Goal: Information Seeking & Learning: Find contact information

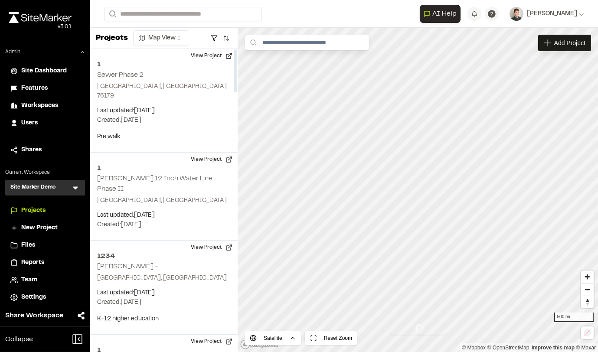
click at [74, 180] on div "Site Marker Demo SM Menu" at bounding box center [45, 188] width 80 height 16
click at [75, 183] on icon at bounding box center [75, 187] width 9 height 9
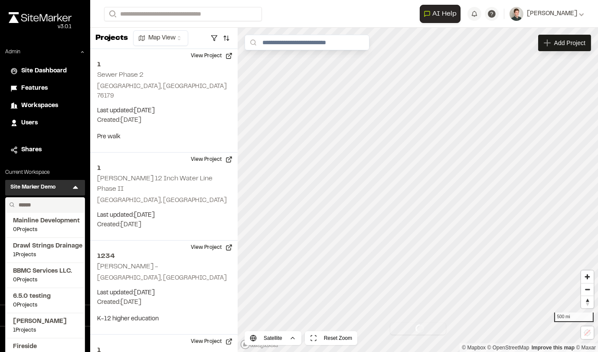
click at [41, 204] on input "text" at bounding box center [48, 205] width 66 height 15
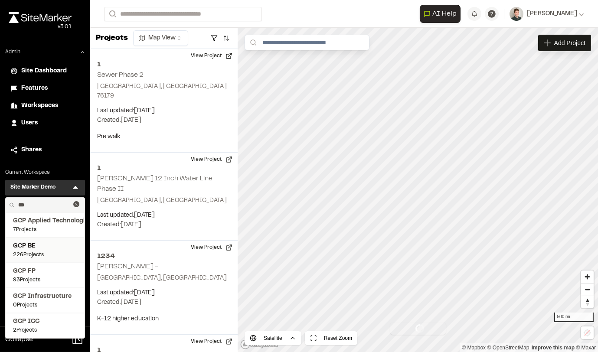
type input "***"
click at [36, 244] on span "GCP BE" at bounding box center [45, 246] width 64 height 10
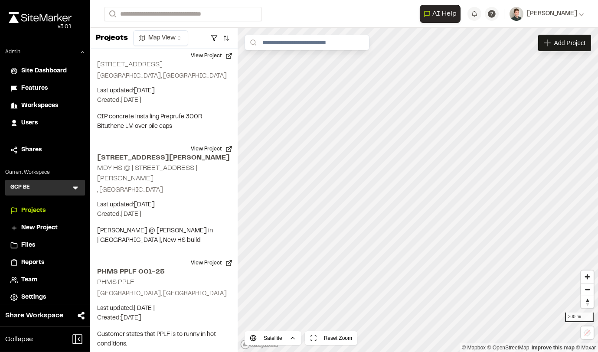
click at [30, 276] on span "Team" at bounding box center [29, 280] width 16 height 10
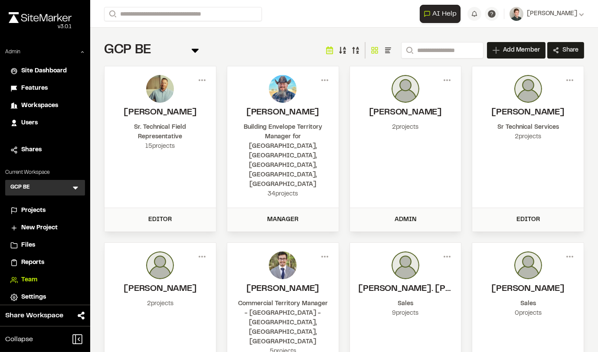
scroll to position [122, 0]
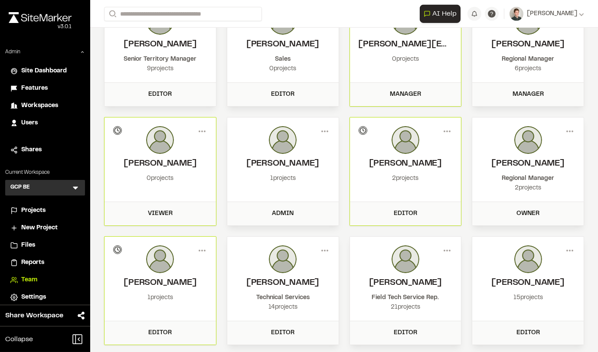
scroll to position [1186, 0]
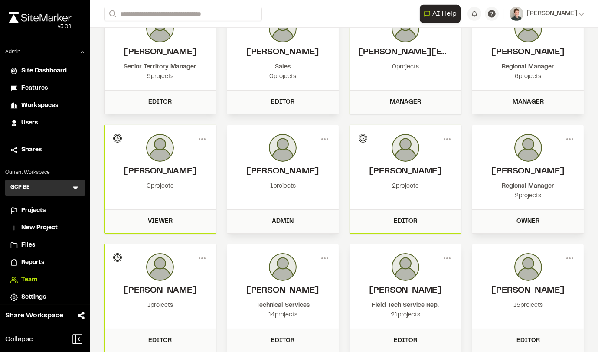
click at [35, 295] on span "Settings" at bounding box center [33, 298] width 25 height 10
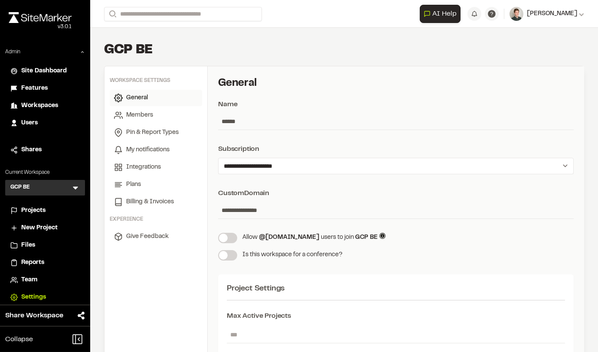
click at [340, 13] on img at bounding box center [516, 14] width 14 height 14
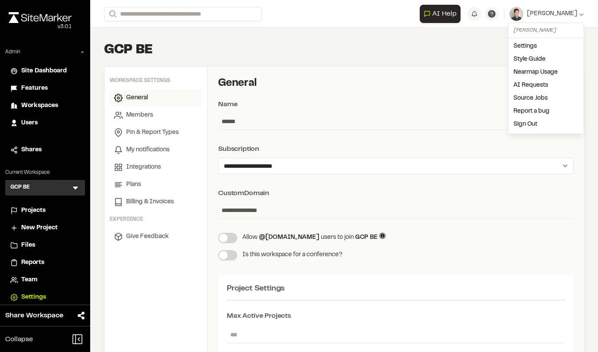
click at [340, 46] on link "Settings" at bounding box center [545, 46] width 75 height 13
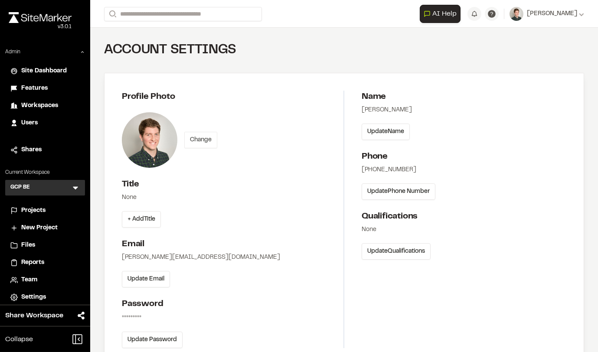
click at [200, 139] on button "Change" at bounding box center [200, 140] width 33 height 16
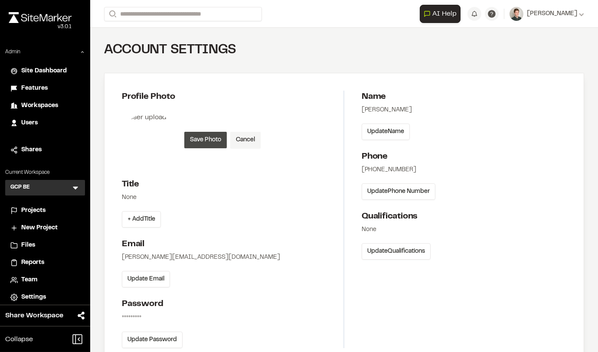
click at [211, 140] on button "Save Photo" at bounding box center [205, 140] width 42 height 16
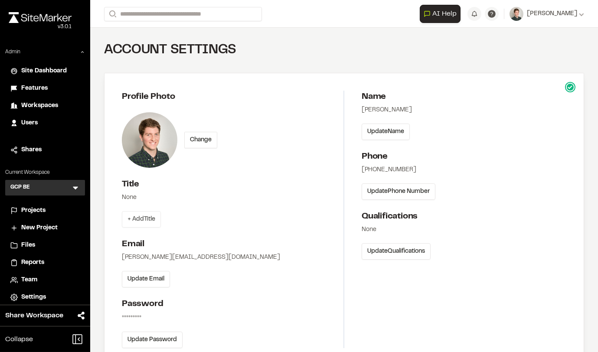
click at [142, 214] on button "+ Add Title" at bounding box center [141, 219] width 39 height 16
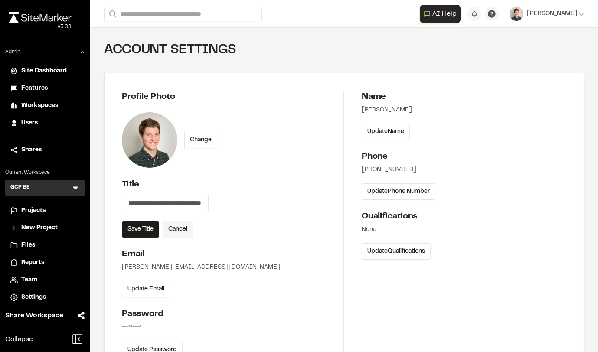
scroll to position [0, 33]
type input "**********"
click at [247, 173] on div "**********" at bounding box center [233, 224] width 222 height 267
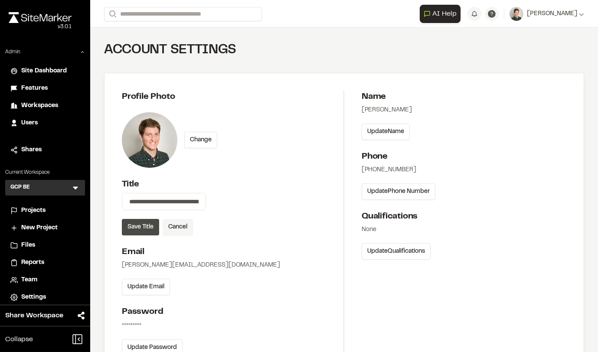
click at [132, 232] on button "Save Title" at bounding box center [140, 227] width 37 height 16
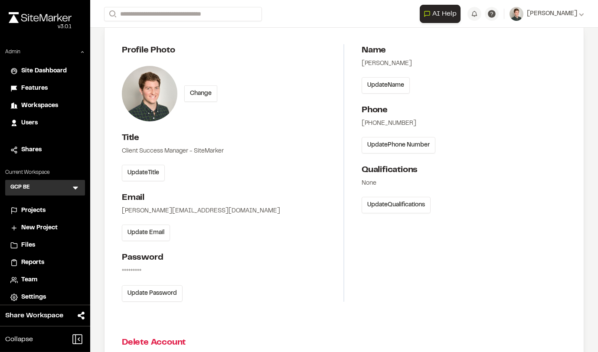
scroll to position [42, 0]
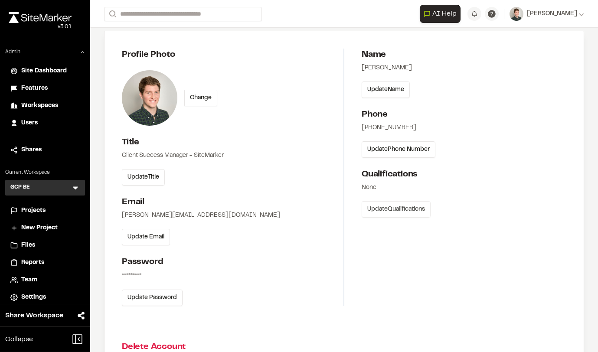
click at [340, 210] on button "Update Qualifications" at bounding box center [396, 209] width 69 height 16
click at [340, 169] on h2 "Qualifications" at bounding box center [464, 174] width 205 height 13
click at [340, 170] on h2 "Qualifications" at bounding box center [464, 174] width 205 height 13
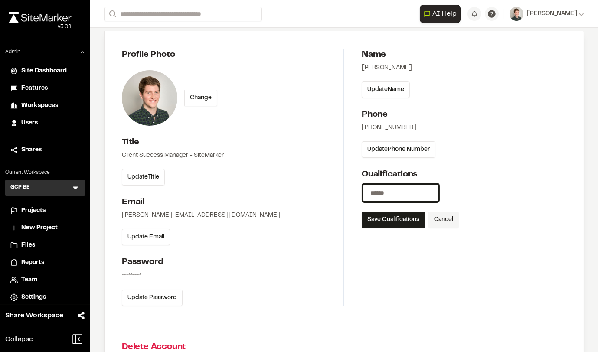
click at [340, 185] on input at bounding box center [401, 193] width 78 height 20
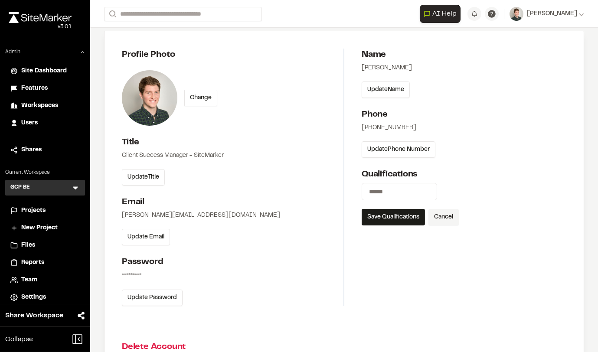
click at [340, 172] on h2 "Qualifications" at bounding box center [464, 174] width 205 height 13
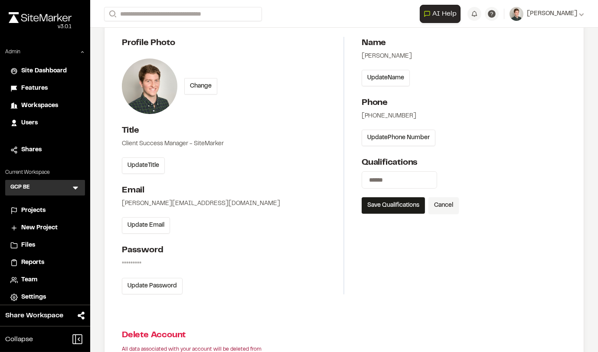
scroll to position [62, 0]
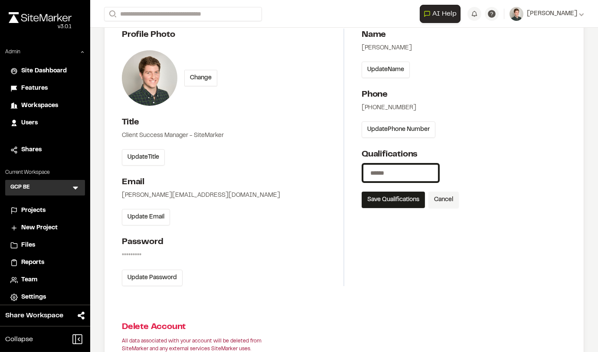
click at [340, 175] on input at bounding box center [401, 173] width 78 height 20
type input "*"
type input "*****"
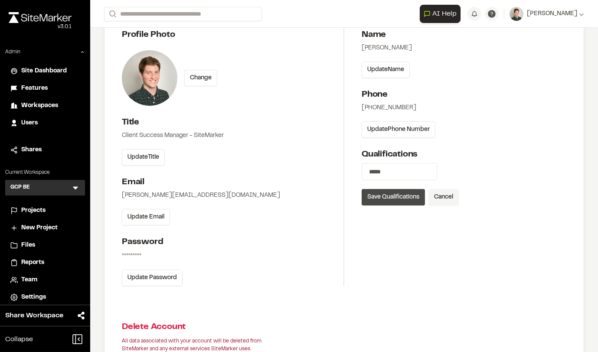
click at [340, 199] on button "Save Qualifications" at bounding box center [393, 197] width 63 height 16
click at [340, 163] on div "E.I.T" at bounding box center [464, 168] width 205 height 10
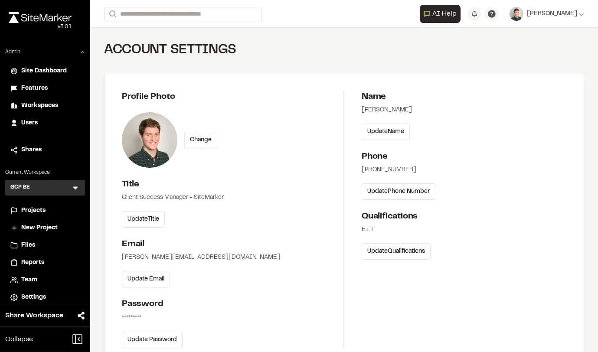
click at [32, 70] on span "Site Dashboard" at bounding box center [44, 71] width 46 height 10
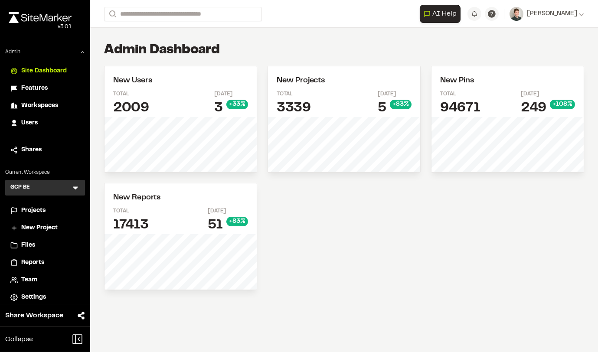
click at [32, 209] on span "Projects" at bounding box center [33, 211] width 24 height 10
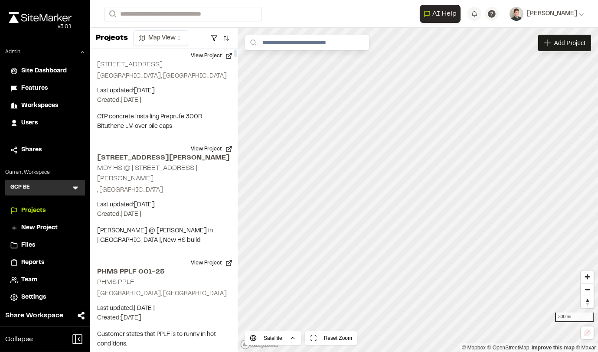
click at [79, 186] on icon at bounding box center [75, 187] width 9 height 9
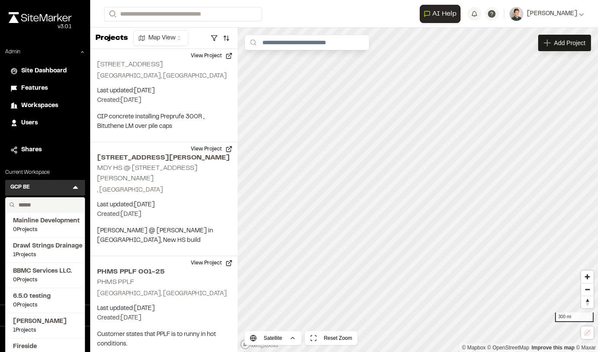
click at [39, 202] on input "text" at bounding box center [48, 205] width 66 height 15
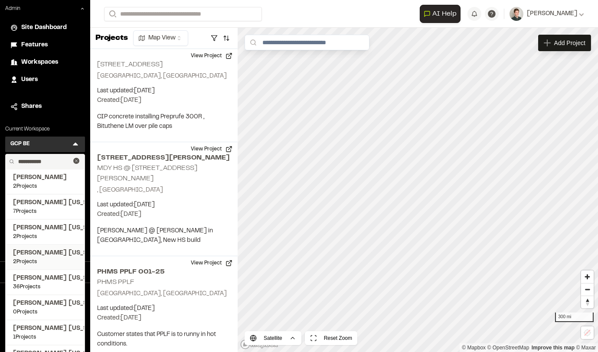
scroll to position [61, 0]
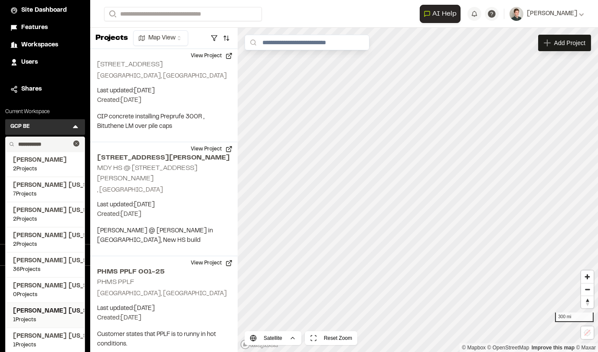
type input "**********"
click at [48, 315] on span "Kimley Horn North Carolina" at bounding box center [45, 312] width 64 height 10
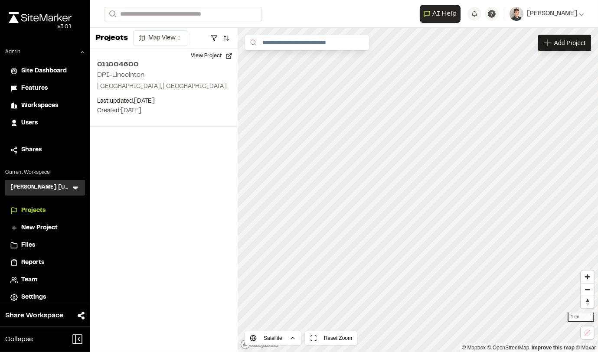
click at [75, 188] on icon at bounding box center [75, 188] width 5 height 3
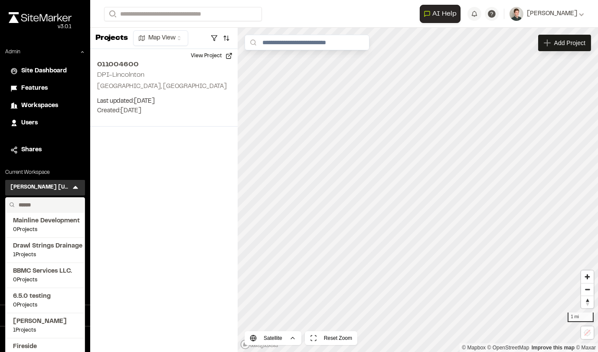
click at [52, 204] on input "text" at bounding box center [48, 205] width 66 height 15
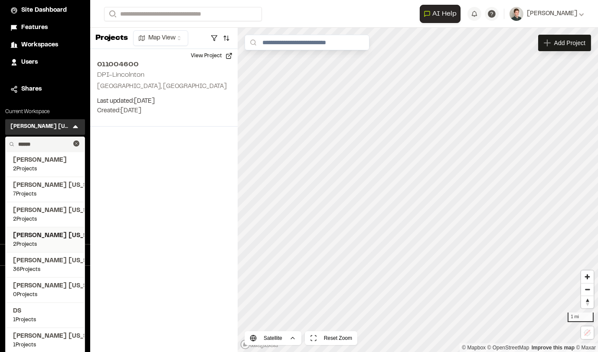
type input "******"
click at [46, 241] on span "2 Projects" at bounding box center [45, 245] width 64 height 8
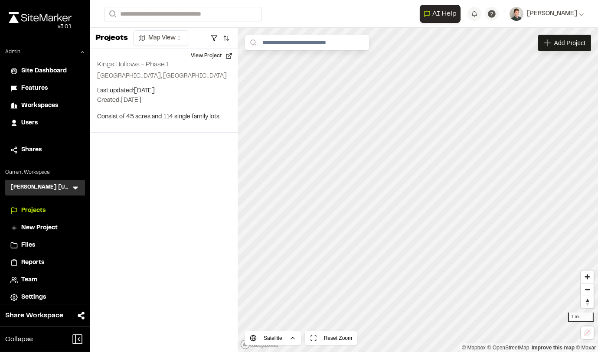
click at [72, 187] on icon at bounding box center [75, 187] width 9 height 9
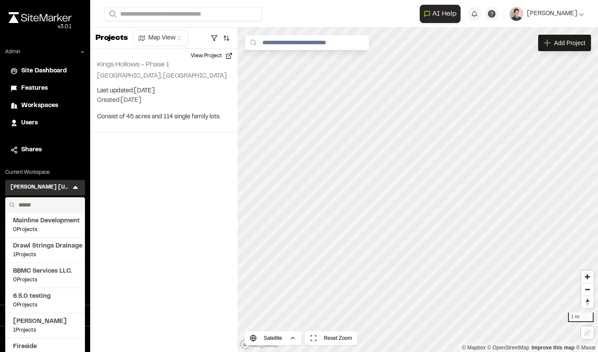
click at [42, 204] on input "text" at bounding box center [48, 205] width 66 height 15
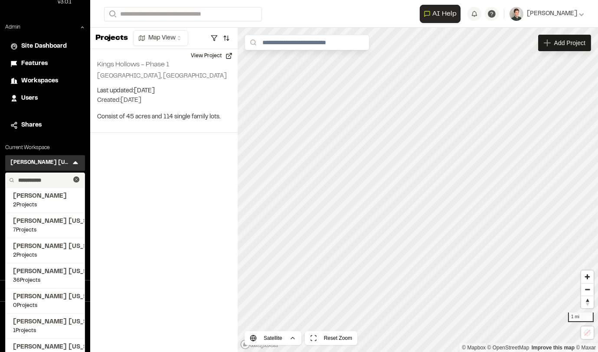
scroll to position [36, 0]
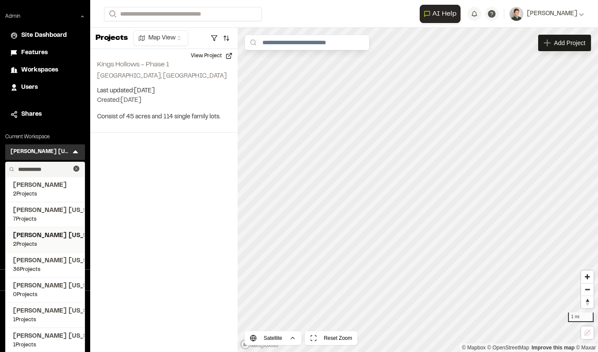
type input "**********"
click at [46, 238] on span "Kimley Horn Virginia" at bounding box center [45, 236] width 64 height 10
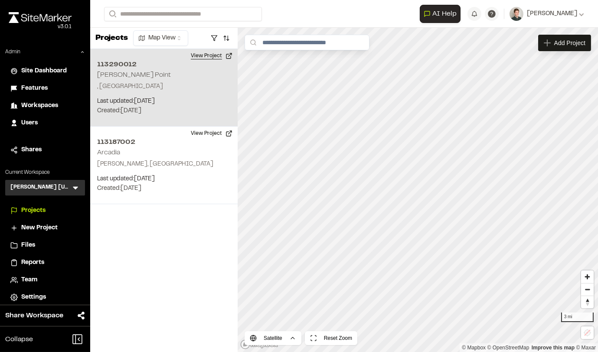
click at [214, 58] on button "View Project" at bounding box center [212, 56] width 52 height 14
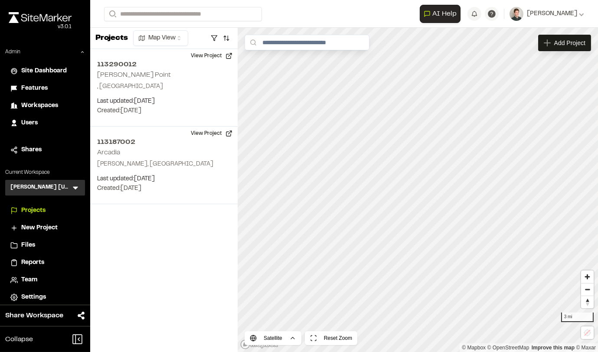
click at [77, 186] on icon at bounding box center [75, 187] width 9 height 9
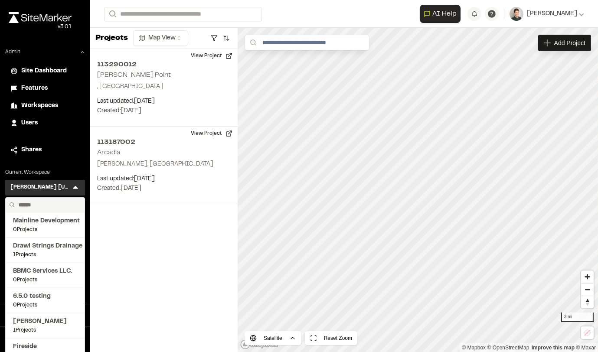
click at [39, 203] on input "text" at bounding box center [48, 205] width 66 height 15
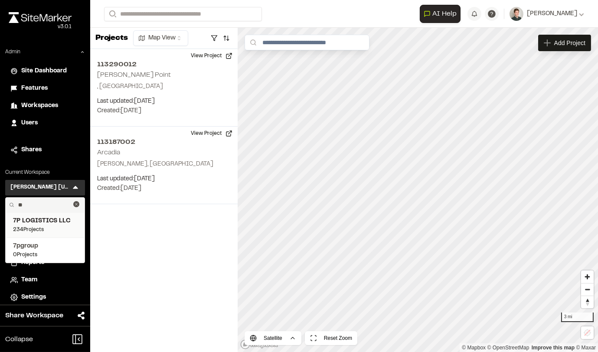
type input "**"
click at [46, 221] on span "7P LOGISTICS LLC" at bounding box center [45, 221] width 64 height 10
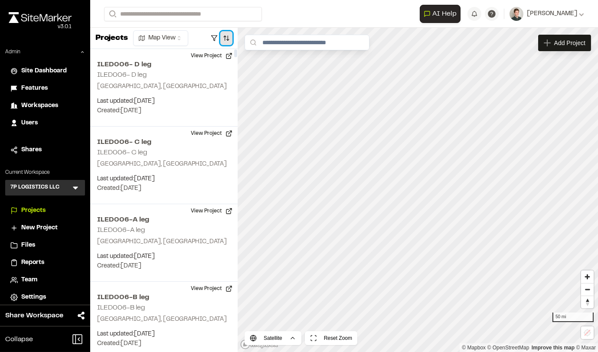
click at [228, 38] on button "button" at bounding box center [226, 38] width 12 height 14
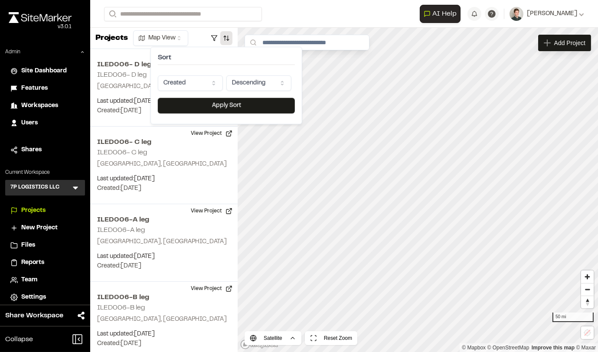
click at [182, 84] on html "Close sidebar v 3.0.1 Admin Site Dashboard Features Workspaces Users Shares Cur…" at bounding box center [299, 176] width 598 height 352
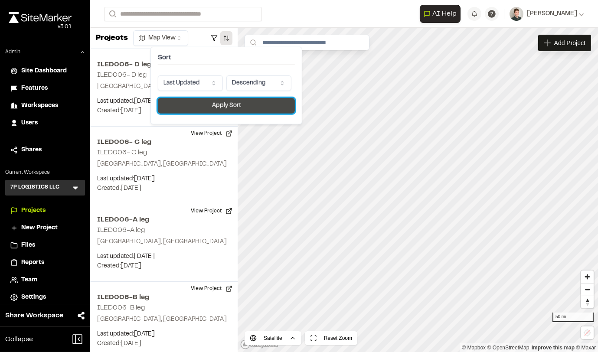
click at [191, 105] on button "Apply Sort" at bounding box center [226, 106] width 137 height 16
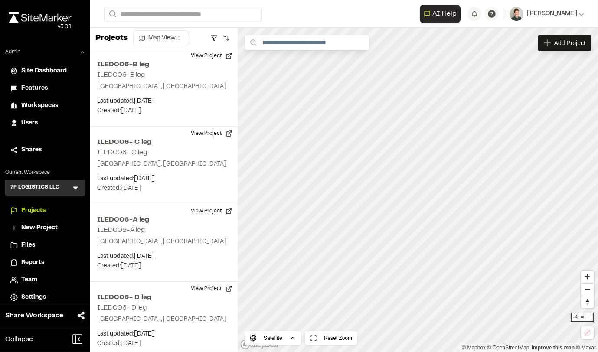
click at [22, 281] on span "Team" at bounding box center [29, 280] width 16 height 10
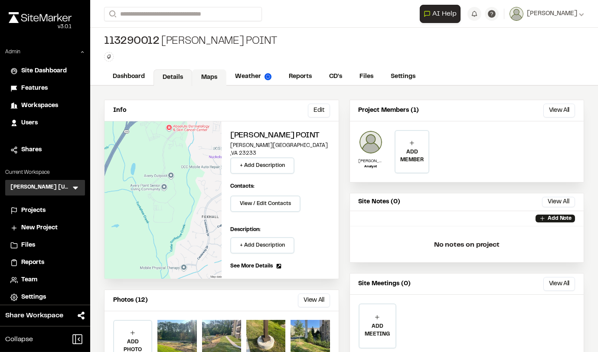
click at [212, 78] on link "Maps" at bounding box center [209, 77] width 34 height 16
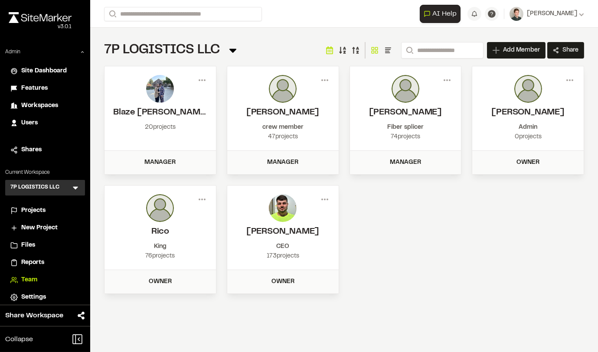
click at [39, 210] on span "Projects" at bounding box center [33, 211] width 24 height 10
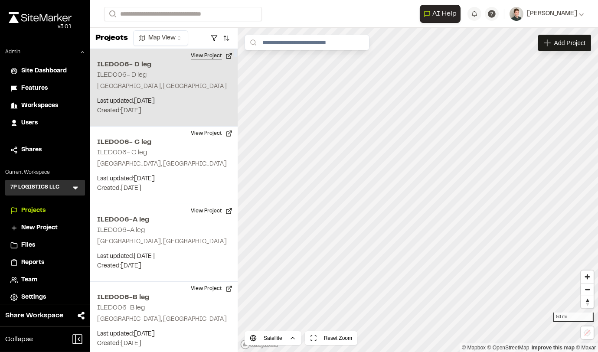
click at [207, 58] on button "View Project" at bounding box center [212, 56] width 52 height 14
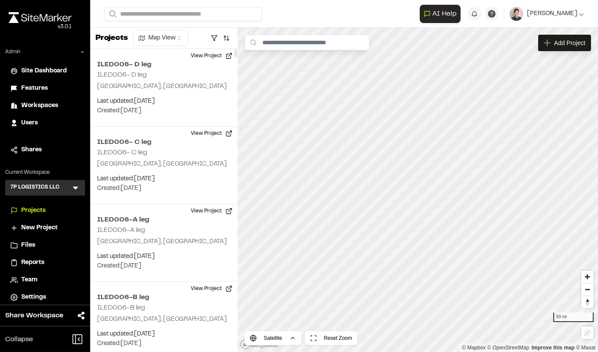
click at [73, 189] on icon at bounding box center [75, 187] width 9 height 9
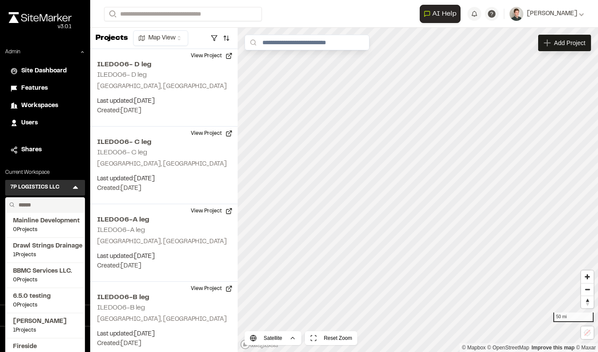
click at [43, 202] on input "text" at bounding box center [48, 205] width 66 height 15
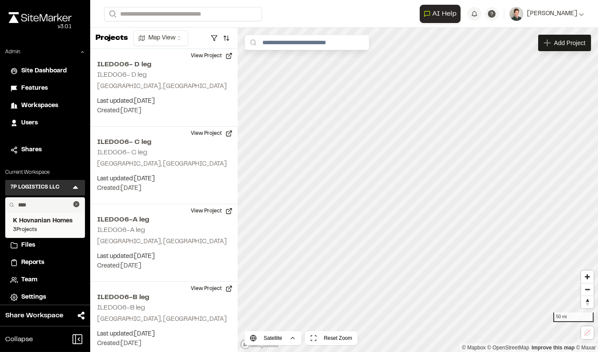
type input "****"
click at [51, 224] on span "K Hovnanian Homes" at bounding box center [45, 221] width 64 height 10
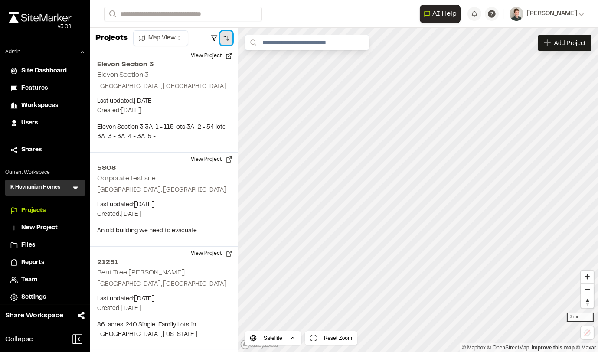
click at [226, 38] on button "button" at bounding box center [226, 38] width 12 height 14
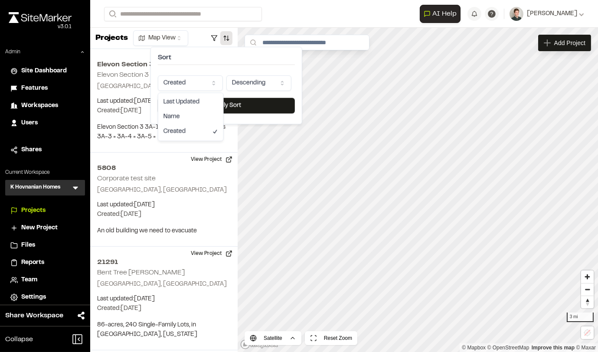
click at [183, 80] on html "Close sidebar v 3.0.1 Admin Site Dashboard Features Workspaces Users Shares Cur…" at bounding box center [299, 176] width 598 height 352
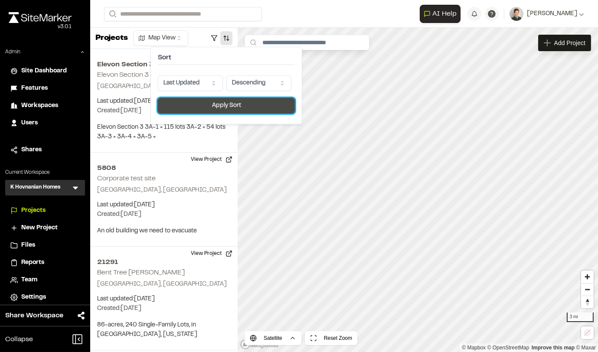
click at [186, 110] on button "Apply Sort" at bounding box center [226, 106] width 137 height 16
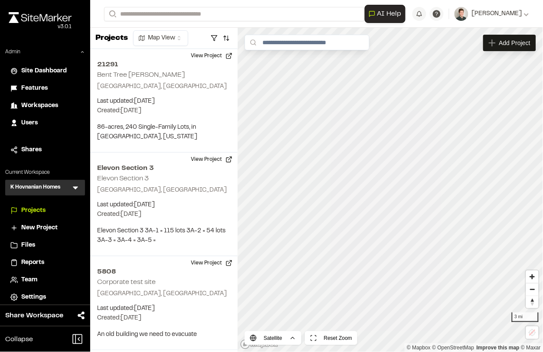
click at [75, 188] on icon at bounding box center [75, 188] width 5 height 3
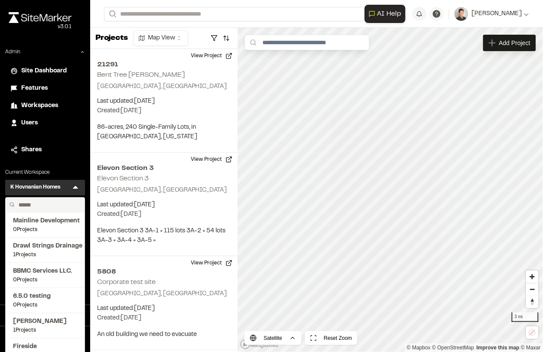
click at [34, 202] on input "text" at bounding box center [48, 205] width 66 height 15
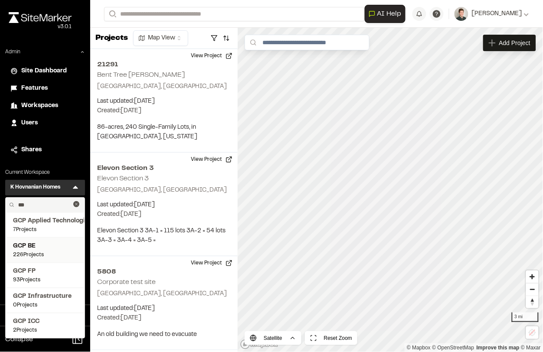
type input "***"
click at [37, 246] on span "GCP BE" at bounding box center [45, 246] width 64 height 10
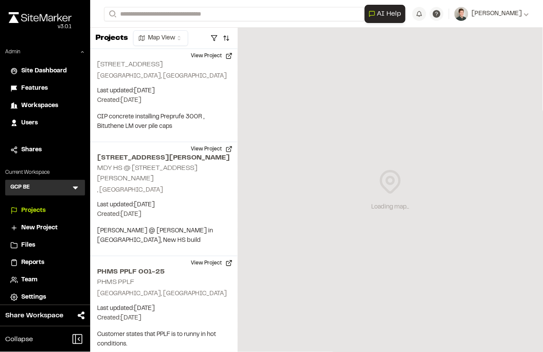
click at [34, 281] on span "Team" at bounding box center [29, 280] width 16 height 10
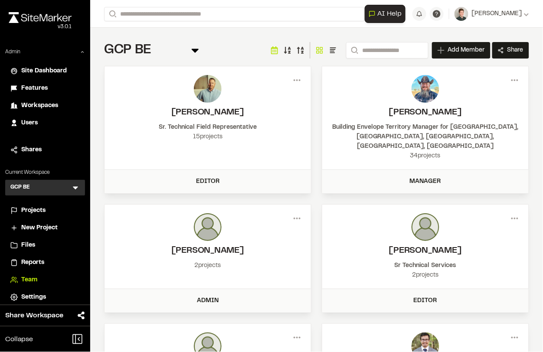
click at [329, 49] on icon at bounding box center [333, 50] width 9 height 9
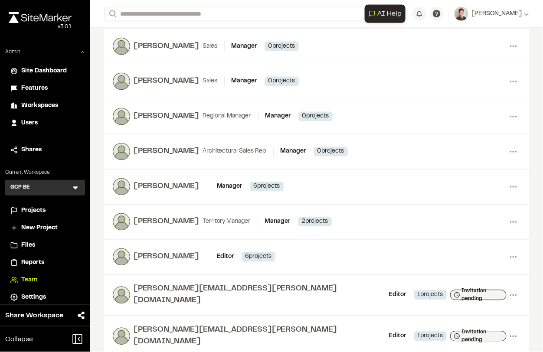
scroll to position [598, 0]
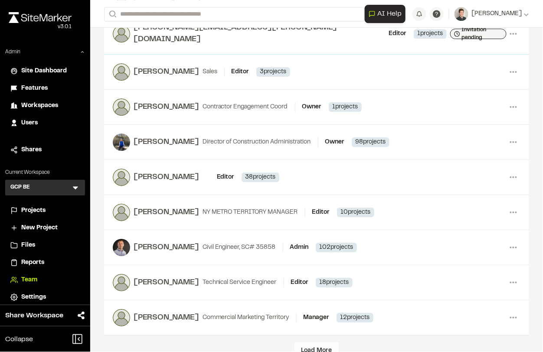
click at [313, 342] on div "Load More" at bounding box center [316, 350] width 45 height 16
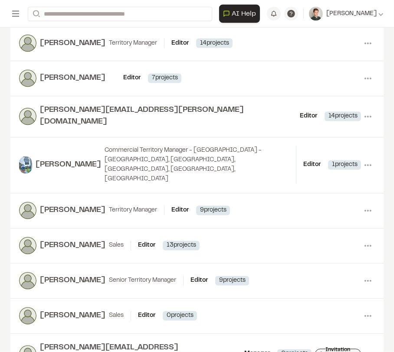
scroll to position [1004, 0]
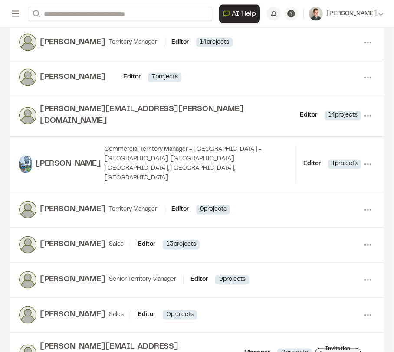
click at [61, 239] on div "[PERSON_NAME]" at bounding box center [72, 245] width 65 height 12
click at [367, 244] on circle at bounding box center [368, 245] width 2 height 2
click at [335, 257] on div "View" at bounding box center [336, 263] width 75 height 13
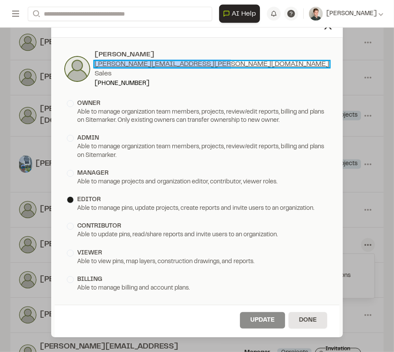
copy link "[PERSON_NAME][EMAIL_ADDRESS][PERSON_NAME][DOMAIN_NAME]"
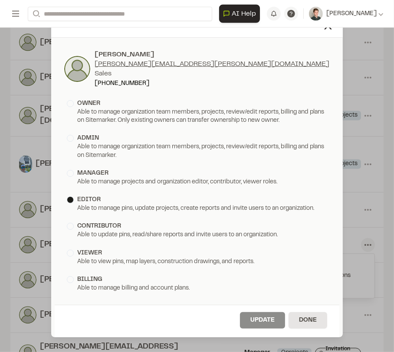
click at [327, 33] on div "Edit Permissions" at bounding box center [196, 26] width 291 height 23
click at [327, 31] on icon at bounding box center [328, 26] width 12 height 12
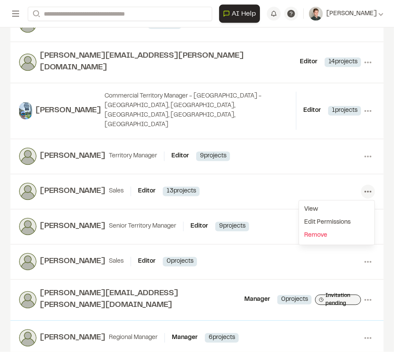
scroll to position [1058, 0]
click at [369, 254] on icon at bounding box center [368, 261] width 14 height 14
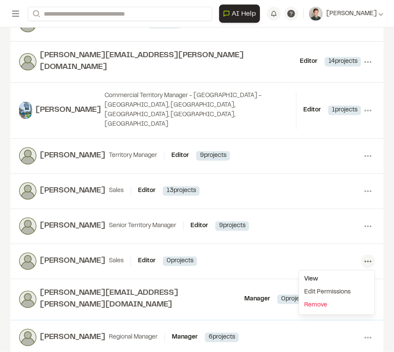
click at [326, 273] on div "View" at bounding box center [336, 279] width 75 height 13
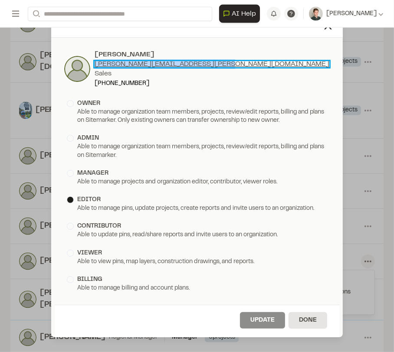
copy link "[PERSON_NAME][EMAIL_ADDRESS][PERSON_NAME][DOMAIN_NAME]"
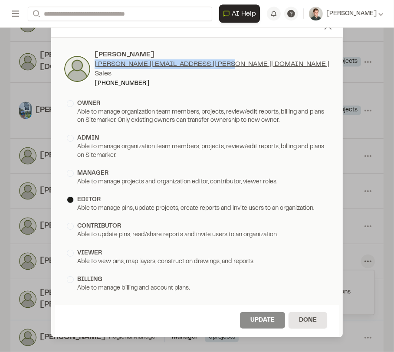
click at [328, 31] on icon at bounding box center [328, 26] width 12 height 12
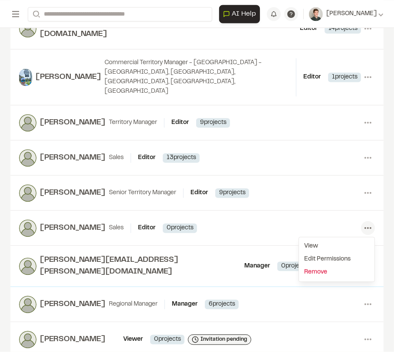
scroll to position [1093, 0]
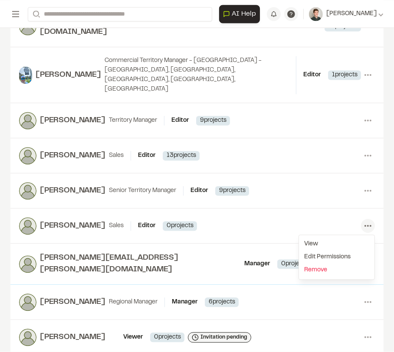
click at [256, 244] on div "[PERSON_NAME][EMAIL_ADDRESS][PERSON_NAME][DOMAIN_NAME] Manager Member Info [PER…" at bounding box center [196, 264] width 373 height 41
click at [368, 263] on circle at bounding box center [368, 264] width 2 height 2
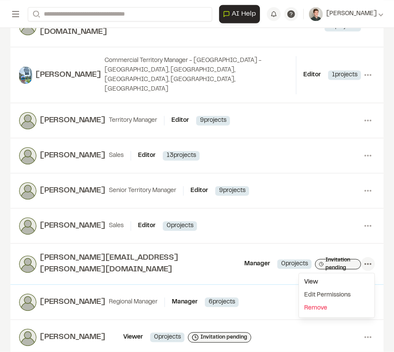
click at [322, 276] on div "View" at bounding box center [336, 282] width 75 height 13
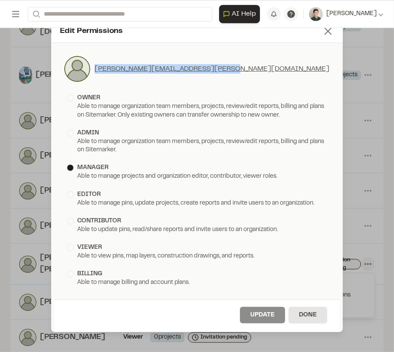
click at [327, 32] on line at bounding box center [328, 31] width 6 height 6
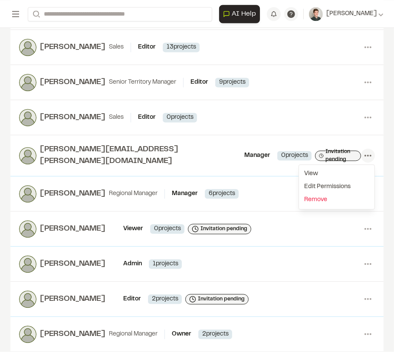
scroll to position [1207, 0]
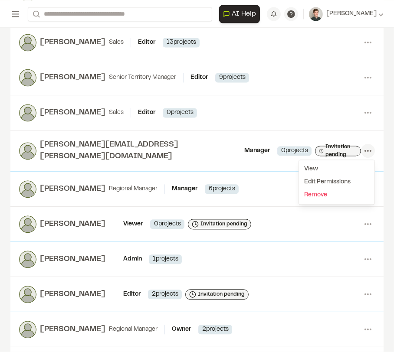
click at [280, 242] on div "[PERSON_NAME] Admin Member Info [PERSON_NAME] [PERSON_NAME][EMAIL_ADDRESS][PERS…" at bounding box center [196, 259] width 373 height 35
click at [365, 252] on icon at bounding box center [368, 259] width 14 height 14
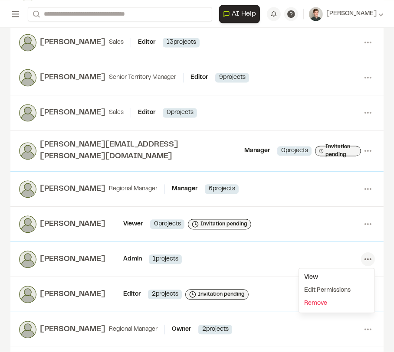
click at [345, 271] on div "View" at bounding box center [336, 277] width 75 height 13
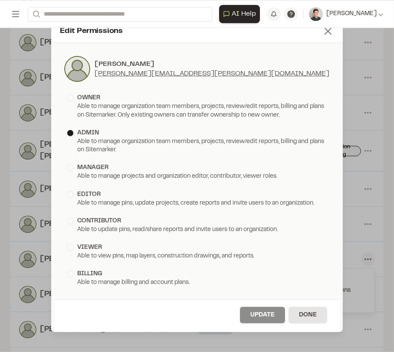
click at [328, 34] on icon at bounding box center [328, 31] width 12 height 12
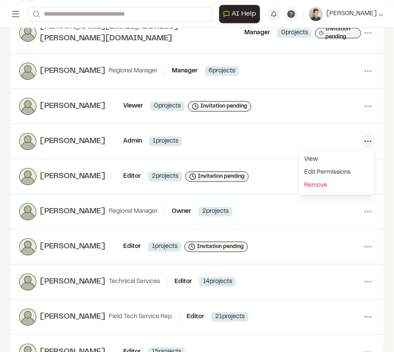
scroll to position [1324, 0]
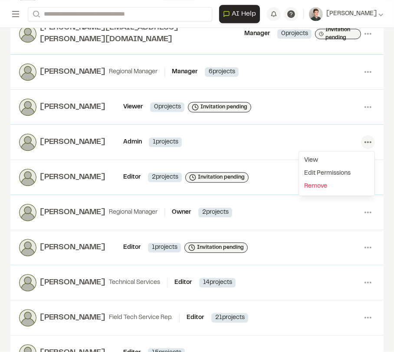
click at [285, 195] on div "[PERSON_NAME] Regional Manager Owner Member Info [PERSON_NAME] [EMAIL_ADDRESS][…" at bounding box center [196, 212] width 373 height 35
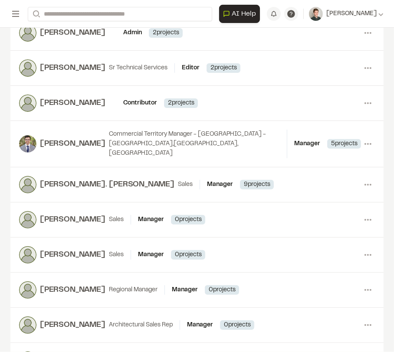
scroll to position [0, 0]
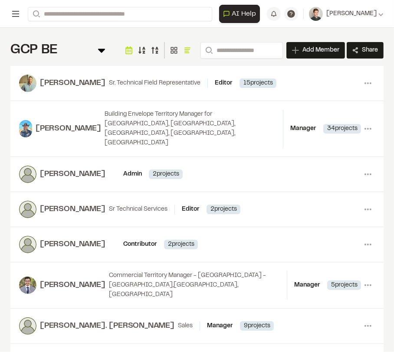
click at [14, 18] on icon at bounding box center [15, 14] width 10 height 10
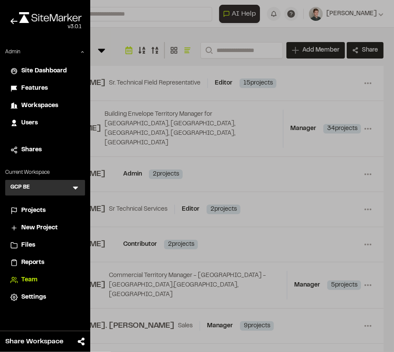
click at [76, 189] on icon at bounding box center [75, 187] width 9 height 9
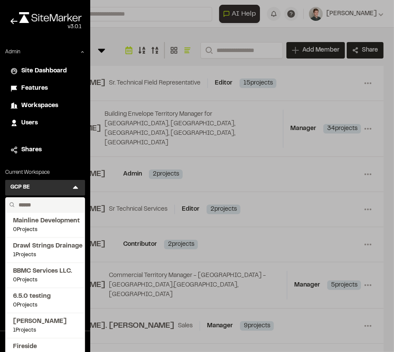
click at [36, 205] on input "text" at bounding box center [48, 205] width 66 height 15
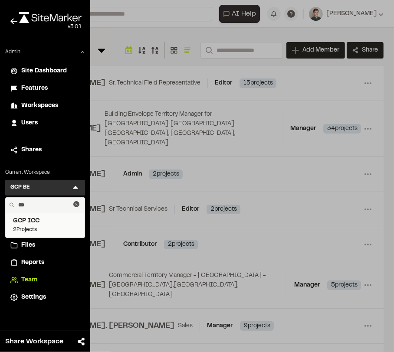
type input "***"
click at [41, 222] on span "GCP ICC" at bounding box center [45, 221] width 64 height 10
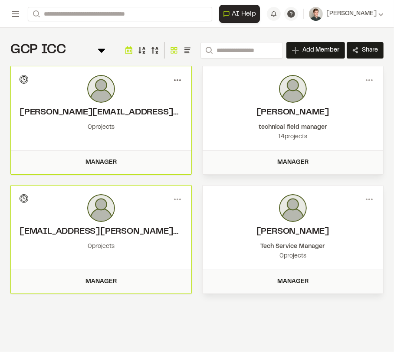
click at [175, 83] on icon at bounding box center [177, 80] width 14 height 14
click at [163, 97] on div "View" at bounding box center [145, 98] width 75 height 13
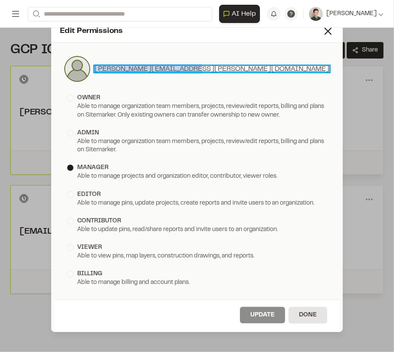
copy link "[PERSON_NAME][EMAIL_ADDRESS][PERSON_NAME][DOMAIN_NAME]"
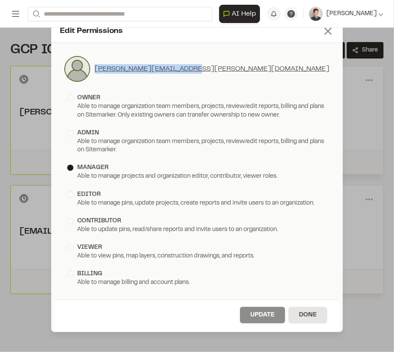
click at [327, 33] on icon at bounding box center [328, 31] width 12 height 12
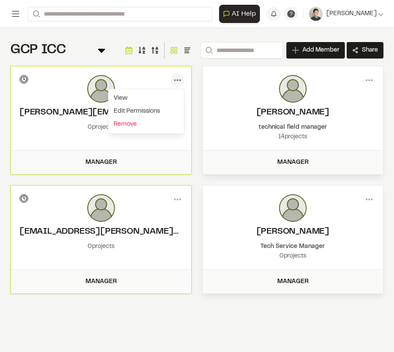
click at [162, 187] on div "Menu [EMAIL_ADDRESS][PERSON_NAME][DOMAIN_NAME] Invitation pending 0 projects" at bounding box center [101, 228] width 180 height 84
click at [368, 75] on icon at bounding box center [369, 80] width 14 height 14
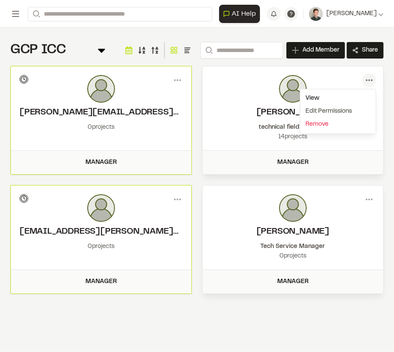
click at [315, 93] on div "View" at bounding box center [337, 98] width 75 height 13
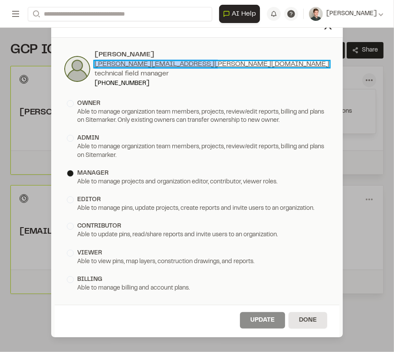
copy link "[PERSON_NAME][EMAIL_ADDRESS][PERSON_NAME][DOMAIN_NAME]"
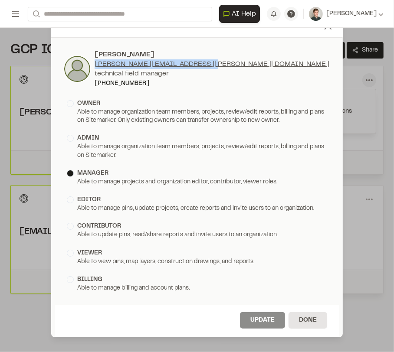
click at [330, 31] on icon at bounding box center [328, 26] width 12 height 12
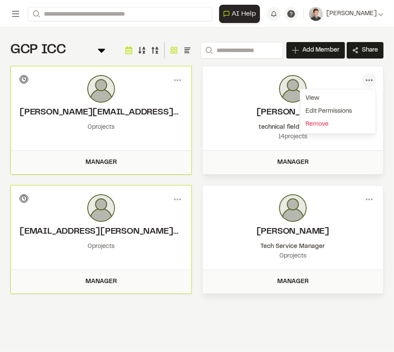
click at [163, 196] on div at bounding box center [101, 208] width 163 height 28
click at [176, 196] on icon at bounding box center [177, 199] width 14 height 14
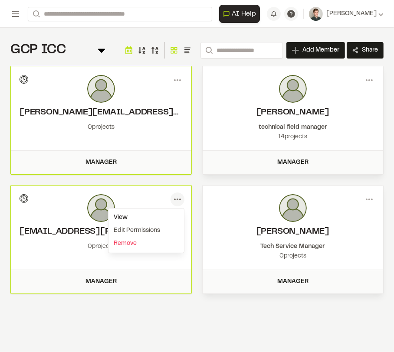
click at [157, 215] on div "View" at bounding box center [145, 217] width 75 height 13
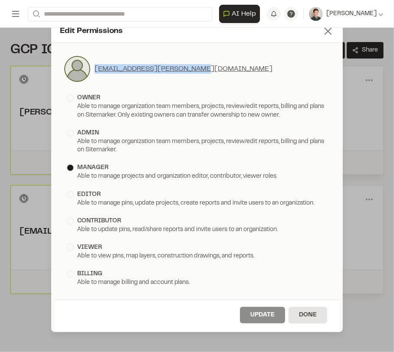
click at [331, 33] on icon at bounding box center [328, 31] width 12 height 12
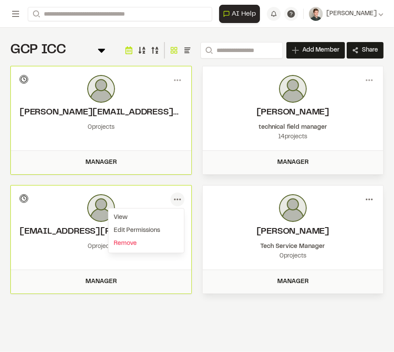
click at [372, 195] on icon at bounding box center [369, 199] width 14 height 14
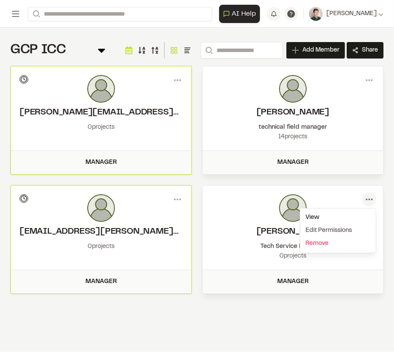
click at [344, 216] on div "View" at bounding box center [337, 217] width 75 height 13
click at [372, 126] on div "Edit Permissions [PERSON_NAME] [PERSON_NAME][EMAIL_ADDRESS][PERSON_NAME][DOMAIN…" at bounding box center [197, 183] width 394 height 352
click at [346, 99] on div at bounding box center [292, 89] width 163 height 28
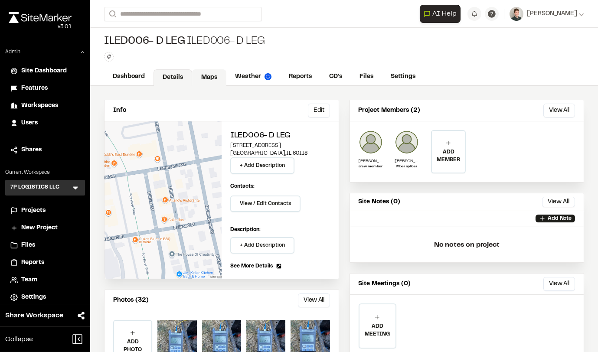
click at [209, 78] on link "Maps" at bounding box center [209, 77] width 34 height 16
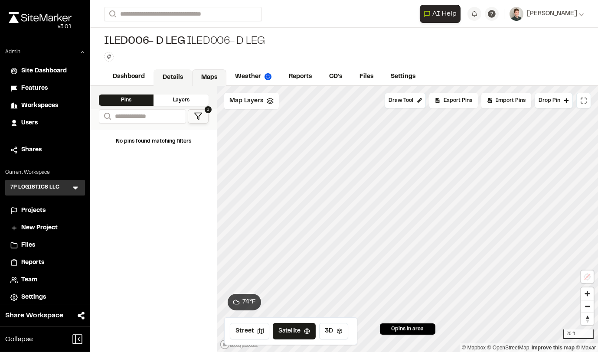
click at [166, 82] on link "Details" at bounding box center [172, 77] width 39 height 16
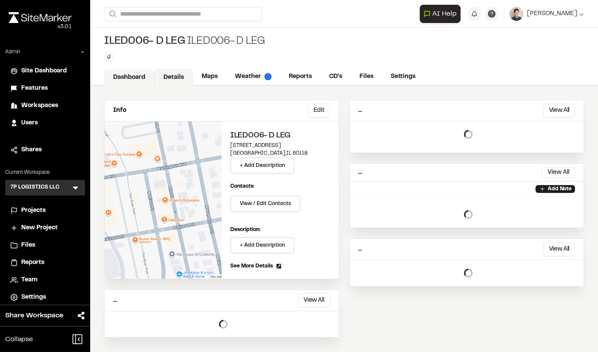
click at [134, 79] on link "Dashboard" at bounding box center [129, 77] width 50 height 16
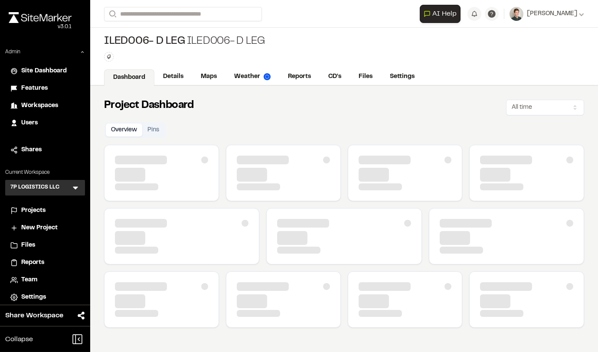
click at [287, 56] on div "ILED006- D leg ILED006- D leg Type Enter or comma to add tag." at bounding box center [344, 48] width 508 height 41
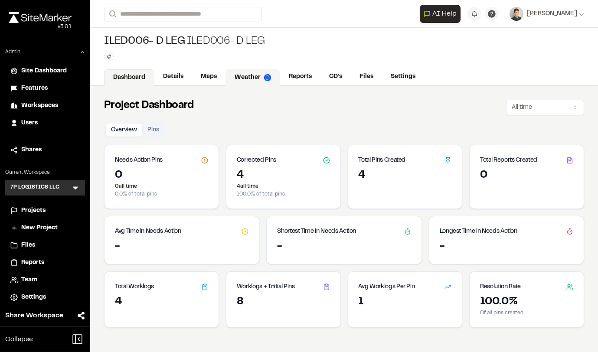
click at [248, 72] on link "Weather" at bounding box center [252, 77] width 55 height 16
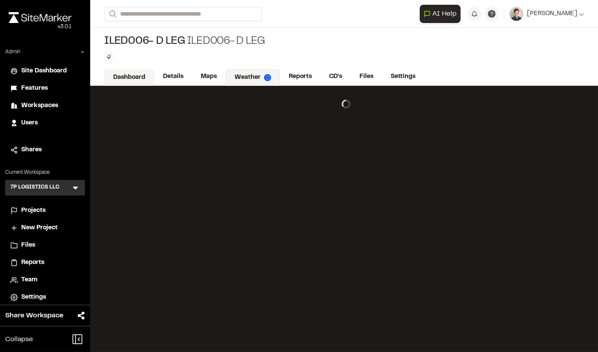
click at [128, 74] on link "Dashboard" at bounding box center [129, 77] width 50 height 16
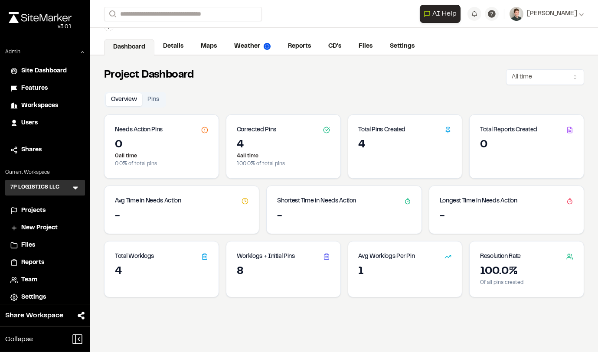
scroll to position [34, 0]
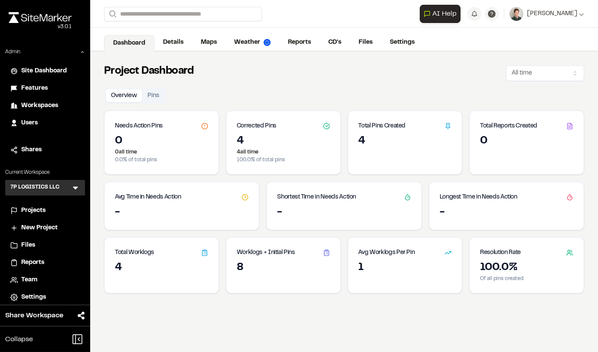
click at [248, 128] on h3 "Corrected Pins" at bounding box center [256, 126] width 39 height 10
click at [323, 125] on icon at bounding box center [326, 126] width 7 height 7
